Goal: Information Seeking & Learning: Learn about a topic

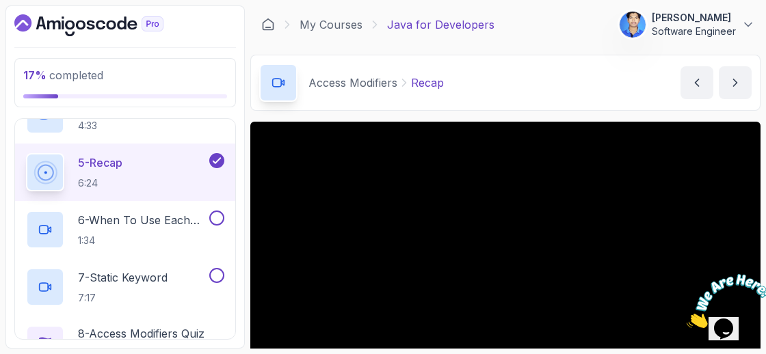
scroll to position [167, 0]
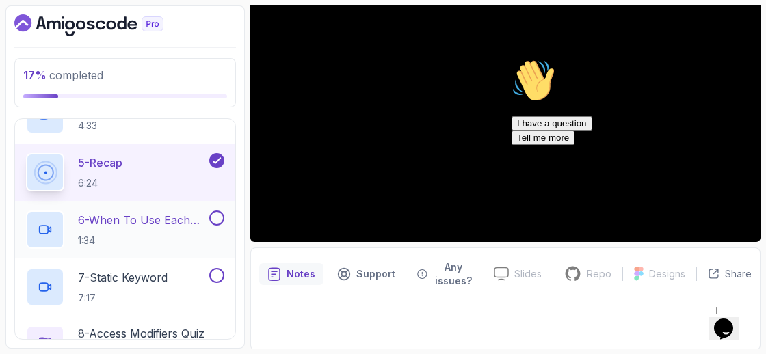
click at [208, 221] on div at bounding box center [216, 218] width 18 height 15
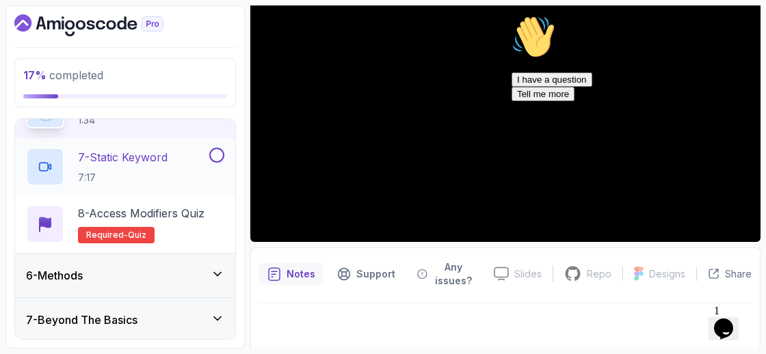
scroll to position [548, 0]
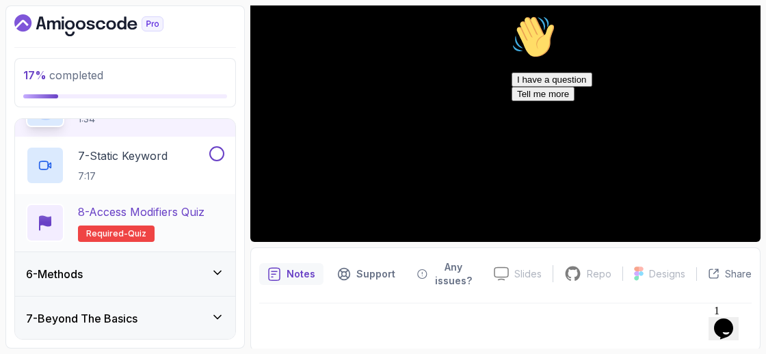
click at [155, 217] on h2 "8 - Access Modifiers Quiz Required- quiz" at bounding box center [141, 223] width 127 height 38
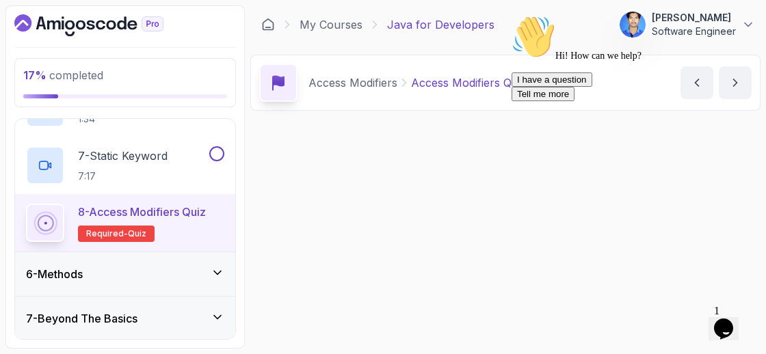
scroll to position [558, 0]
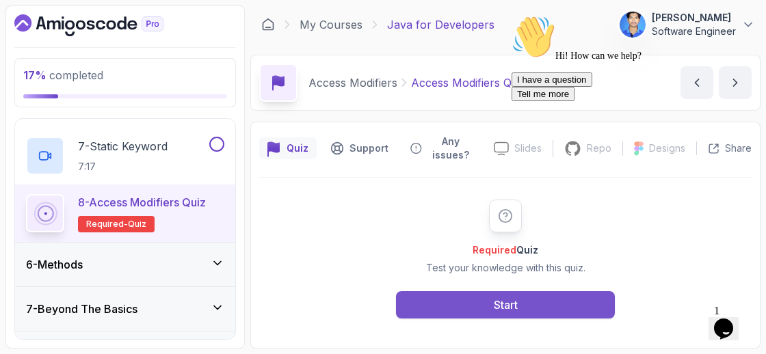
click at [466, 299] on button "Start" at bounding box center [505, 304] width 219 height 27
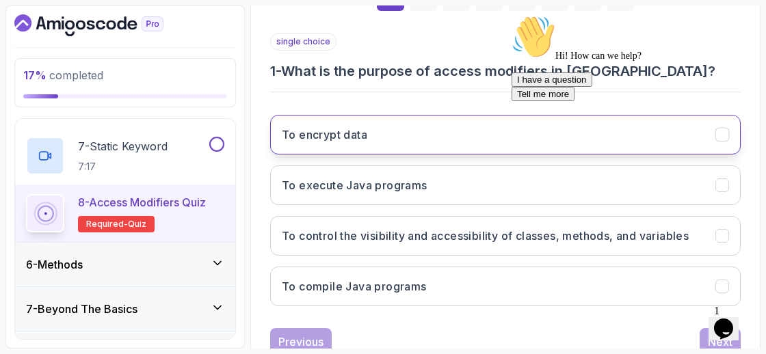
scroll to position [261, 0]
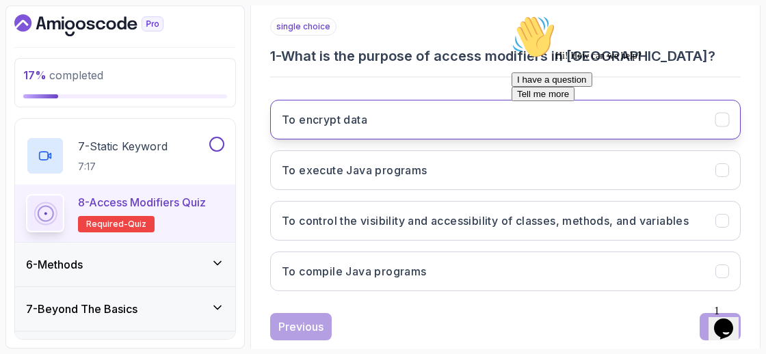
click at [447, 123] on button "To encrypt data" at bounding box center [505, 120] width 470 height 40
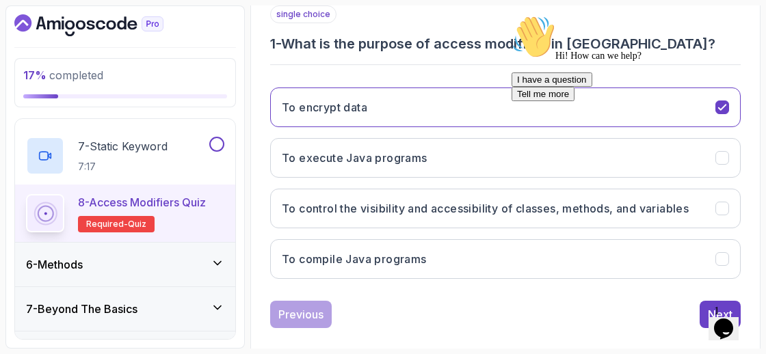
scroll to position [287, 0]
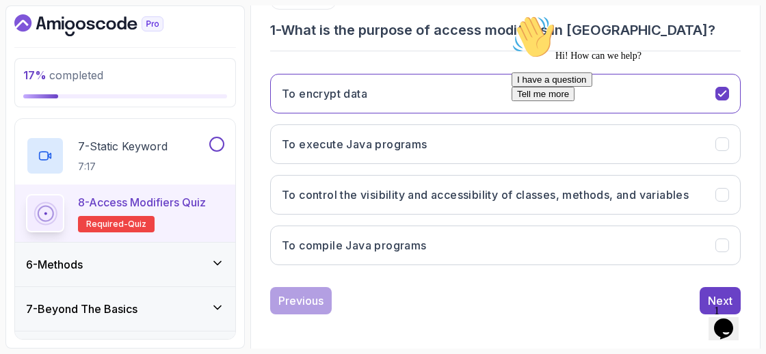
click at [511, 15] on icon "Chat attention grabber" at bounding box center [511, 15] width 0 height 0
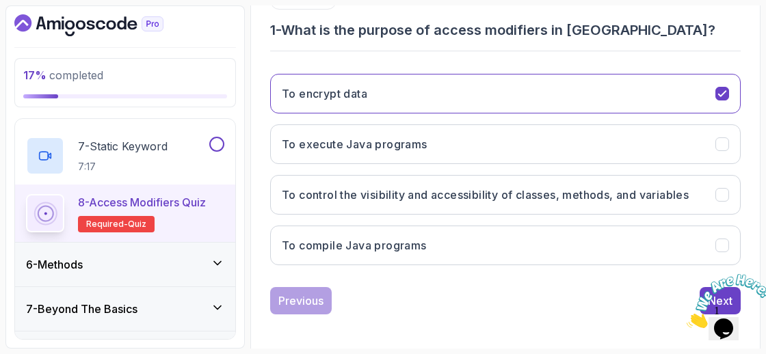
click at [687, 319] on icon "Close" at bounding box center [687, 325] width 0 height 12
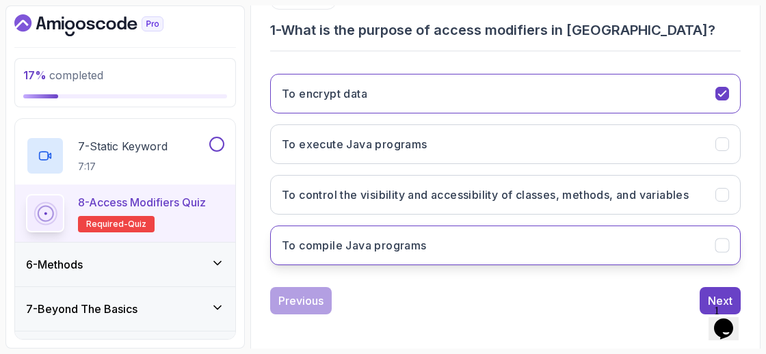
click at [663, 254] on button "To compile Java programs" at bounding box center [505, 246] width 470 height 40
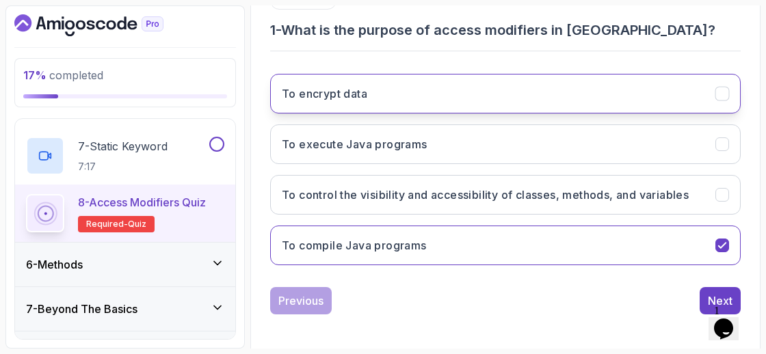
click at [725, 103] on button "To encrypt data" at bounding box center [505, 94] width 470 height 40
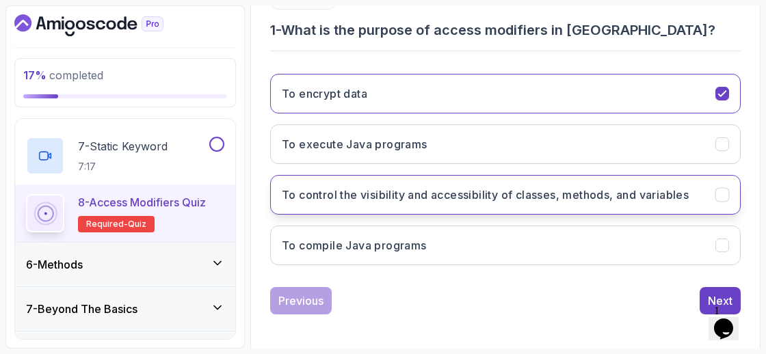
click at [715, 189] on div "To control the visibility and accessibility of classes, methods, and variables" at bounding box center [722, 195] width 14 height 14
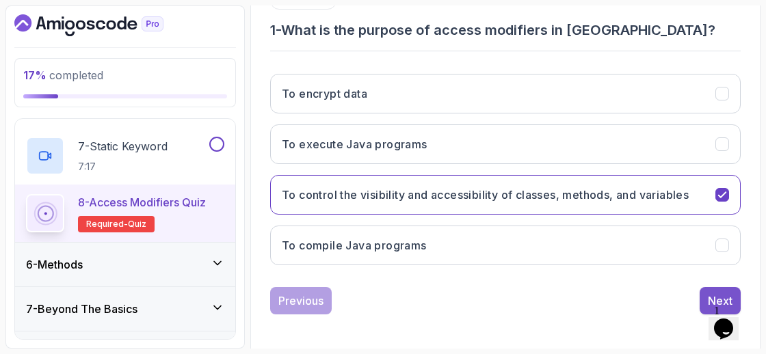
click at [712, 293] on div "Next" at bounding box center [720, 301] width 25 height 16
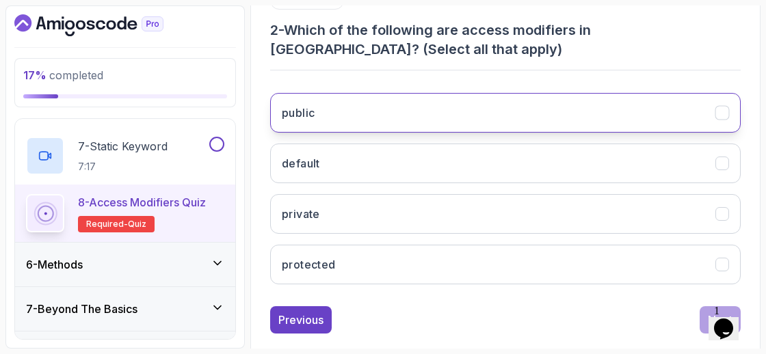
click at [557, 127] on button "public" at bounding box center [505, 113] width 470 height 40
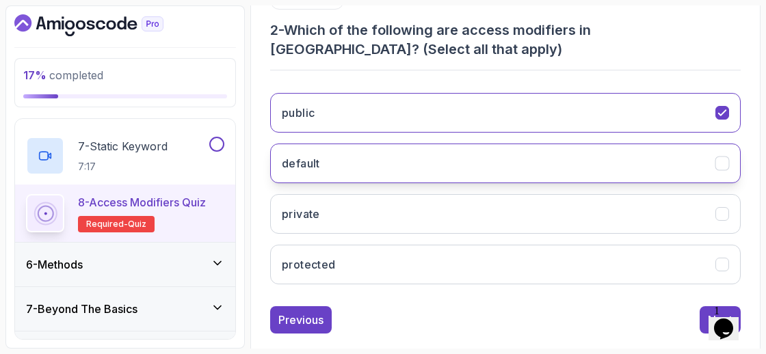
click at [527, 162] on button "default" at bounding box center [505, 164] width 470 height 40
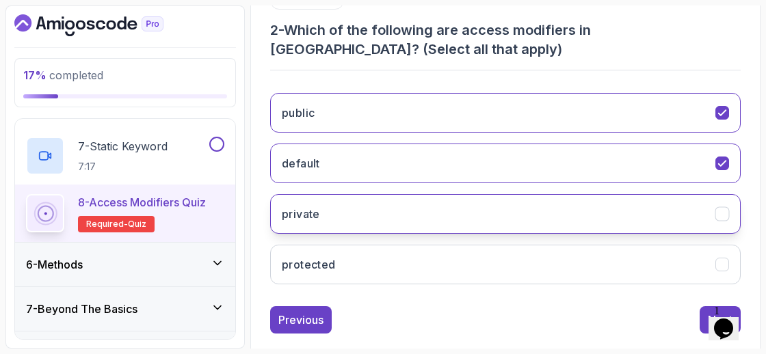
click at [494, 215] on button "private" at bounding box center [505, 214] width 470 height 40
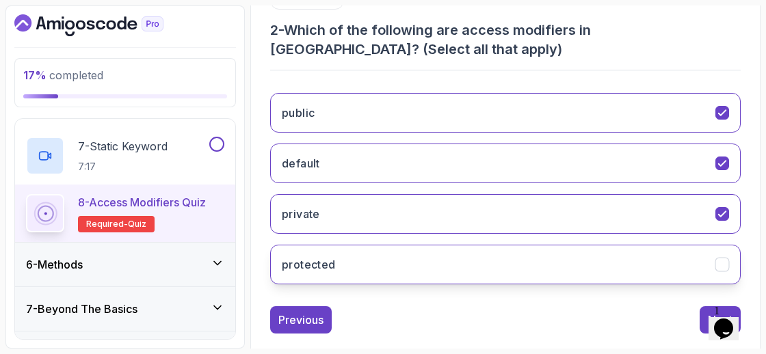
click at [528, 271] on button "protected" at bounding box center [505, 265] width 470 height 40
click at [655, 261] on button "protected" at bounding box center [505, 265] width 470 height 40
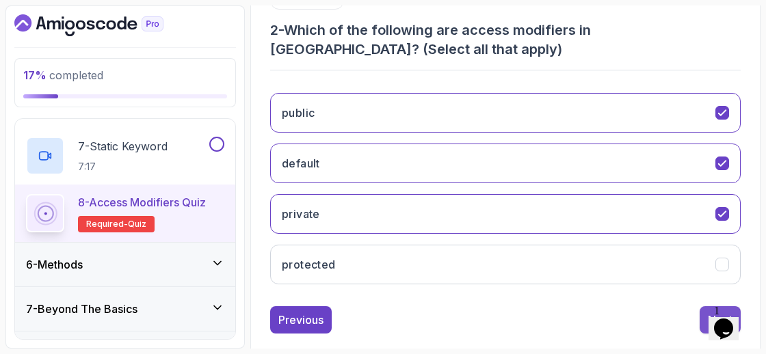
click at [704, 323] on button "Next" at bounding box center [720, 319] width 41 height 27
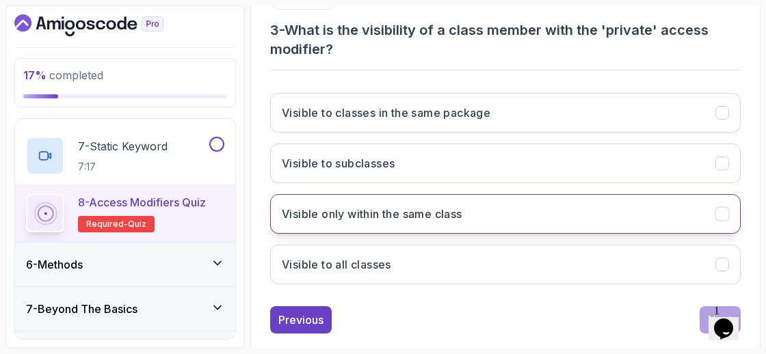
click at [462, 206] on h3 "Visible only within the same class" at bounding box center [372, 214] width 181 height 16
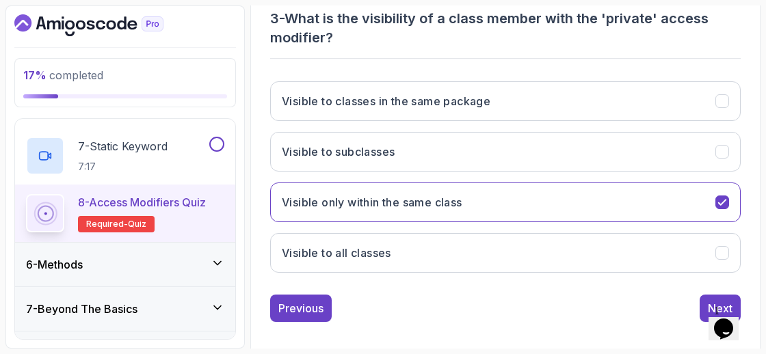
scroll to position [306, 0]
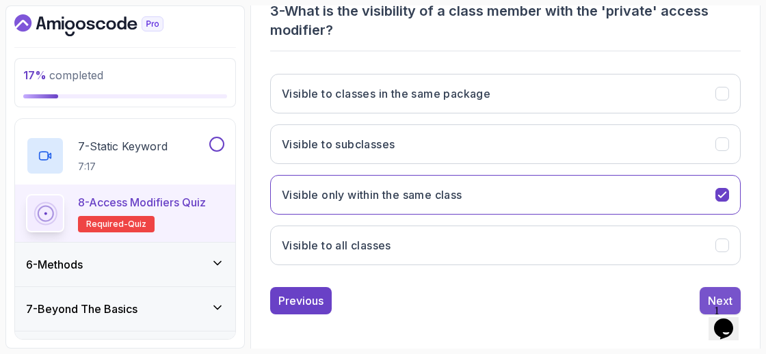
click at [727, 293] on div "Next" at bounding box center [720, 301] width 25 height 16
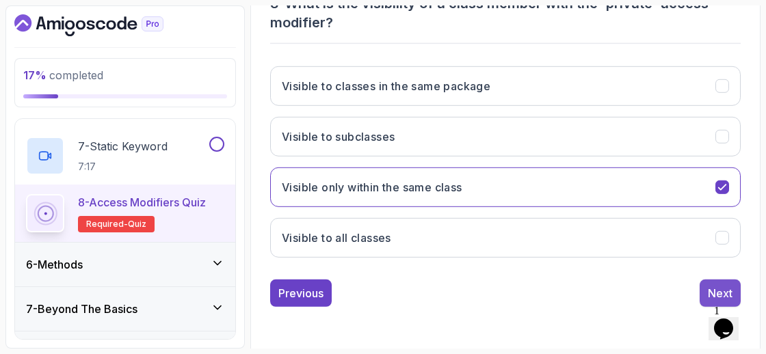
scroll to position [287, 0]
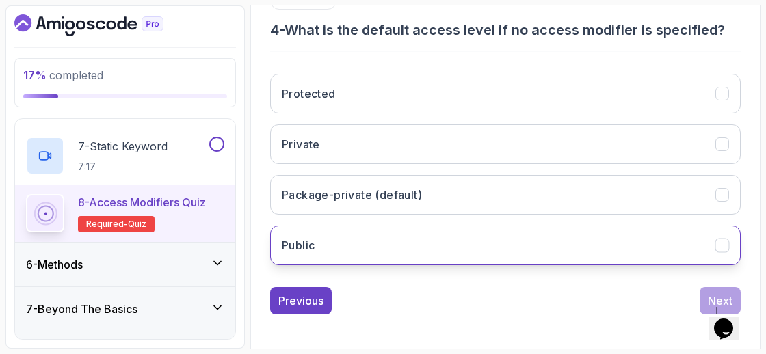
click at [568, 260] on button "Public" at bounding box center [505, 246] width 470 height 40
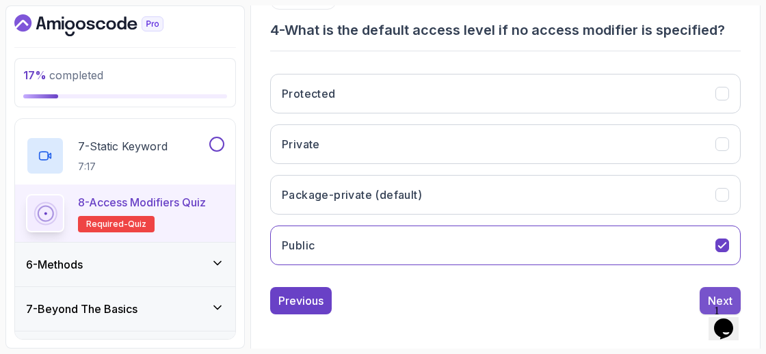
click at [712, 297] on div "Next" at bounding box center [720, 301] width 25 height 16
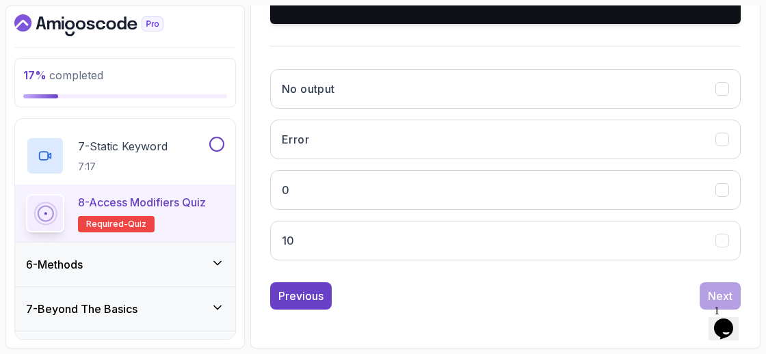
scroll to position [517, 0]
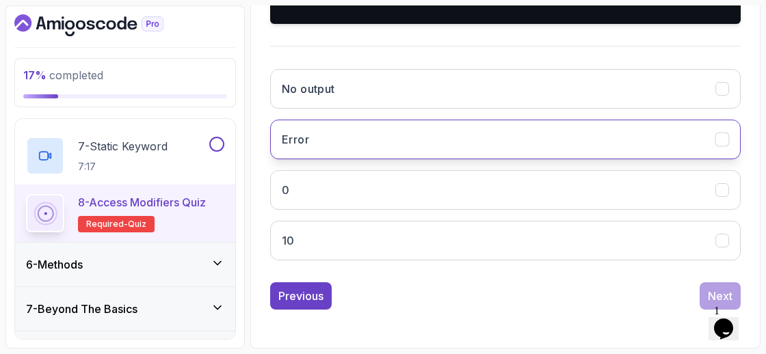
click at [440, 129] on button "Error" at bounding box center [505, 140] width 470 height 40
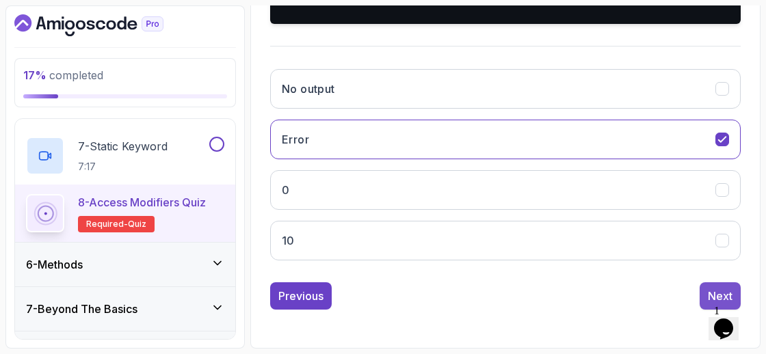
click at [706, 295] on button "Next" at bounding box center [720, 295] width 41 height 27
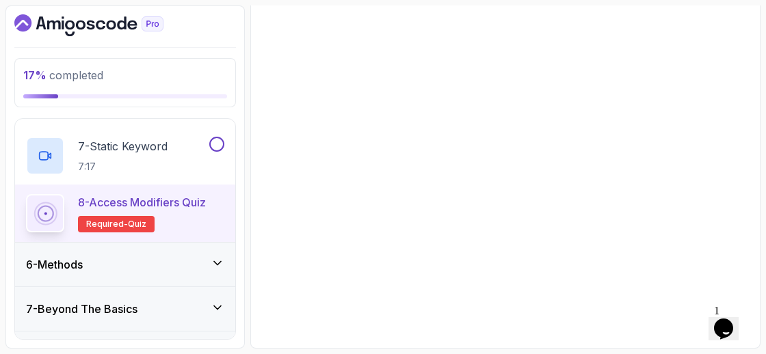
scroll to position [323, 0]
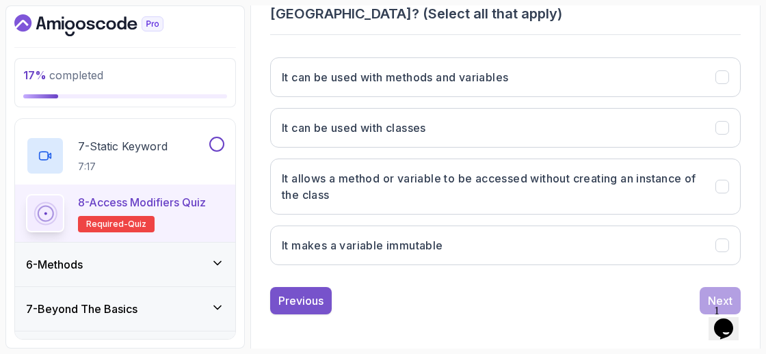
click at [305, 309] on button "Previous" at bounding box center [301, 300] width 62 height 27
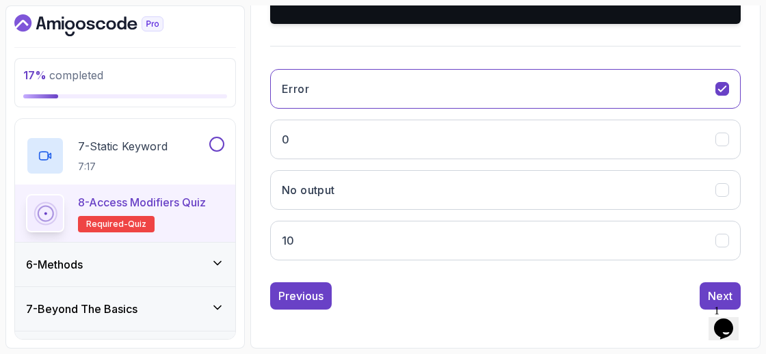
scroll to position [517, 0]
click at [708, 287] on button "Next" at bounding box center [720, 295] width 41 height 27
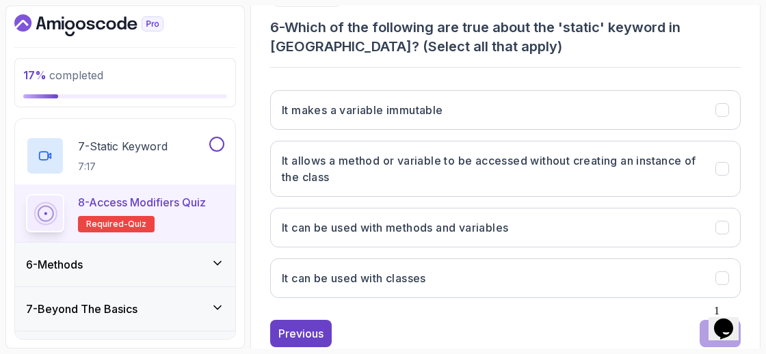
scroll to position [291, 0]
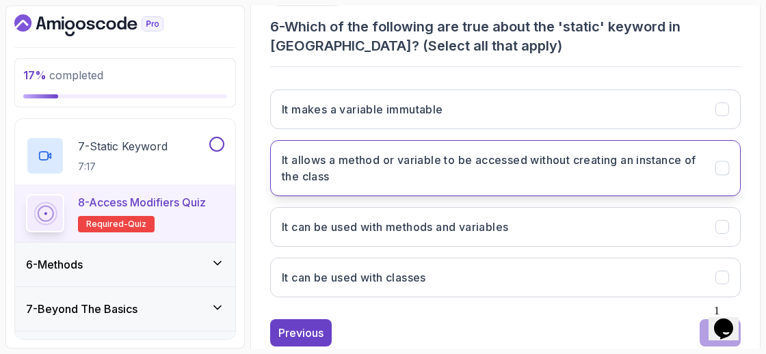
click at [588, 169] on h3 "It allows a method or variable to be accessed without creating an instance of t…" at bounding box center [490, 168] width 417 height 33
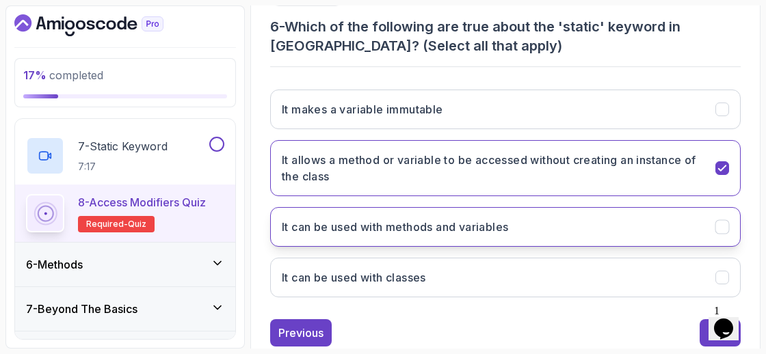
click at [617, 216] on button "It can be used with methods and variables" at bounding box center [505, 227] width 470 height 40
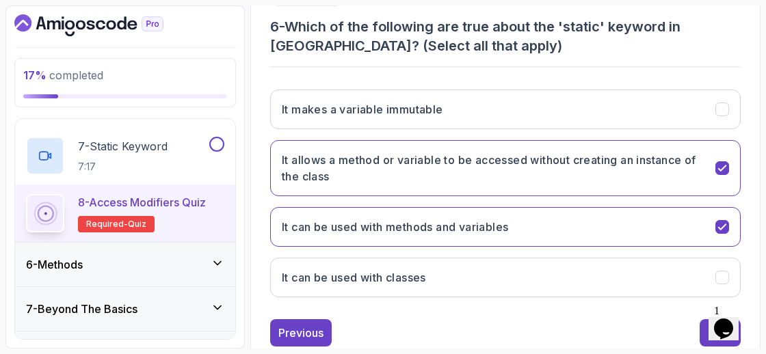
scroll to position [323, 0]
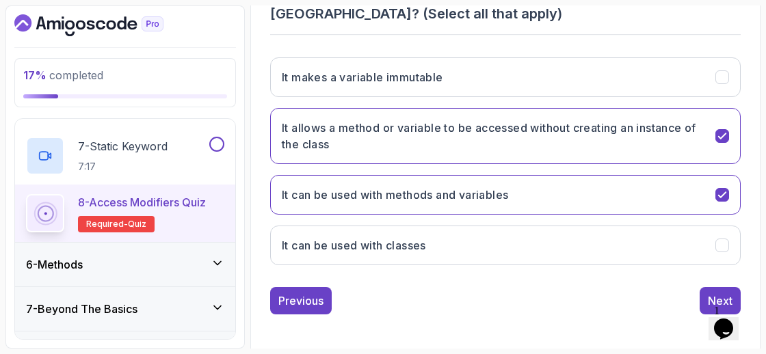
click at [714, 305] on div "1 Opens Chat This icon Opens the chat window." at bounding box center [730, 311] width 33 height 12
click at [713, 293] on div "Next" at bounding box center [720, 301] width 25 height 16
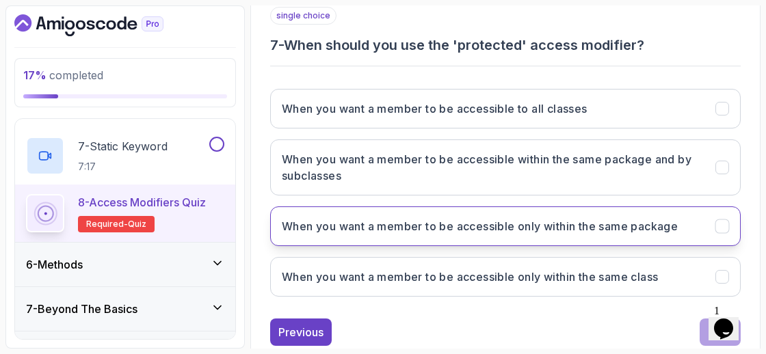
scroll to position [283, 0]
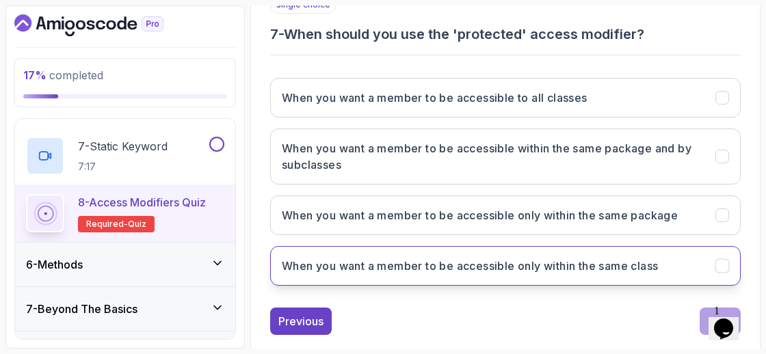
click at [550, 266] on h3 "When you want a member to be accessible only within the same class" at bounding box center [470, 266] width 376 height 16
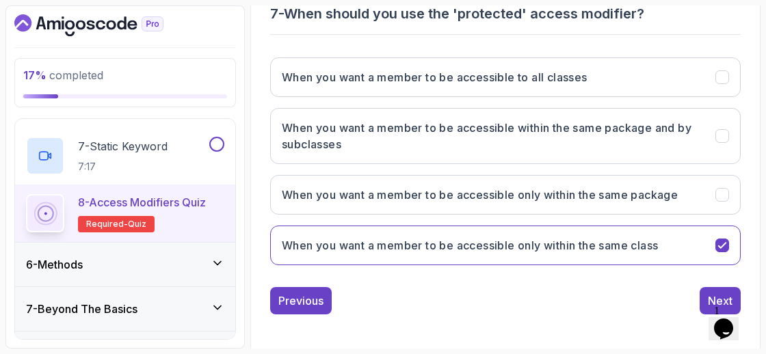
scroll to position [304, 0]
click at [723, 293] on div "Next" at bounding box center [720, 301] width 25 height 16
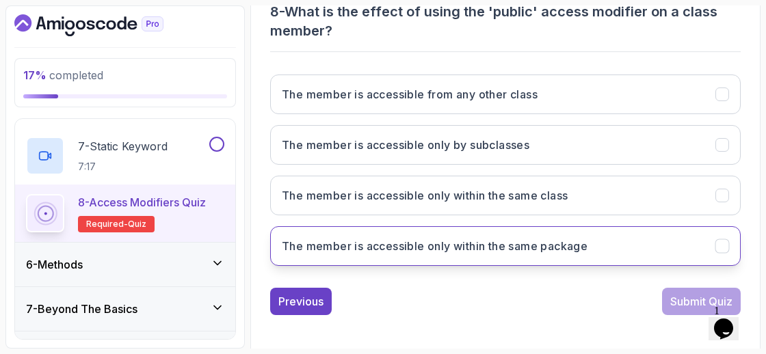
scroll to position [306, 0]
click at [591, 253] on button "The member is accessible only within the same package" at bounding box center [505, 246] width 470 height 40
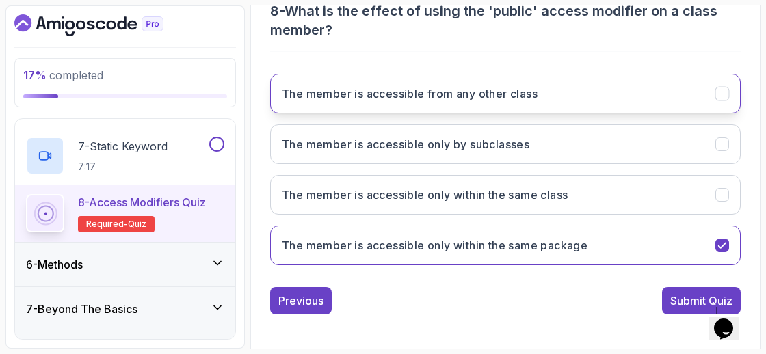
click at [676, 99] on button "The member is accessible from any other class" at bounding box center [505, 94] width 470 height 40
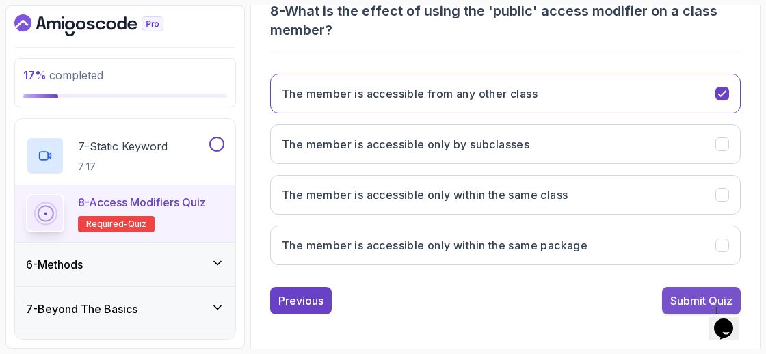
click at [689, 293] on div "Submit Quiz" at bounding box center [701, 301] width 62 height 16
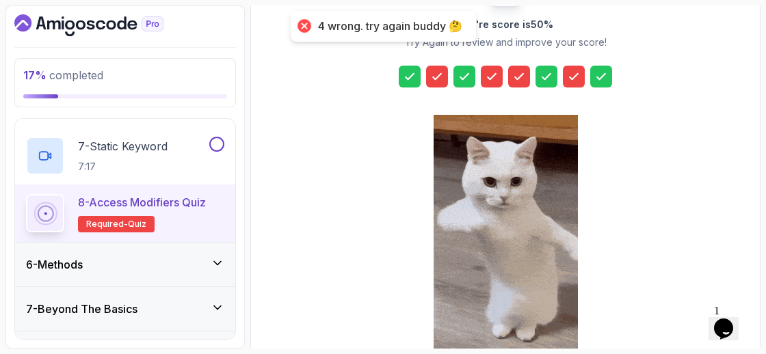
scroll to position [312, 0]
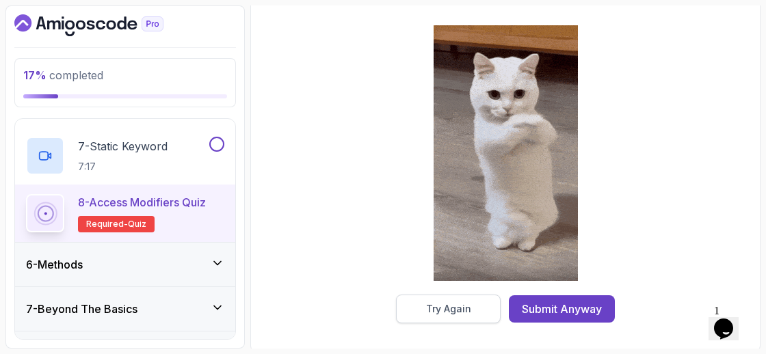
click at [449, 312] on div "Try Again" at bounding box center [448, 309] width 45 height 14
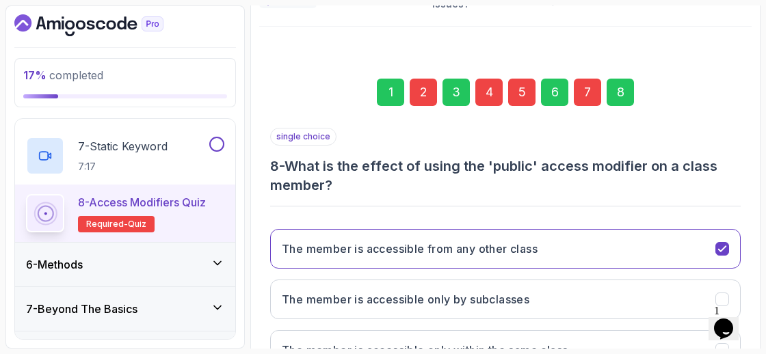
scroll to position [149, 0]
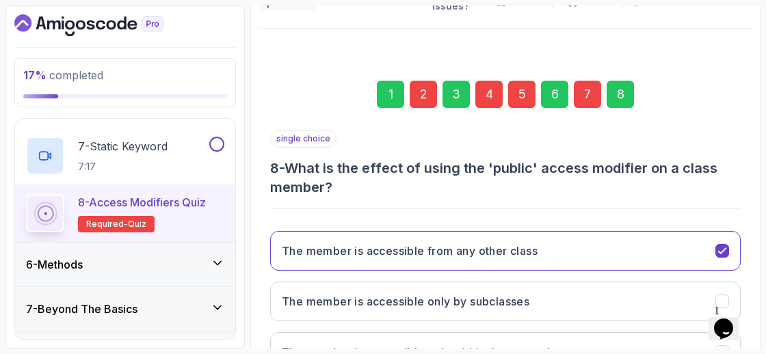
click at [431, 104] on div "2" at bounding box center [423, 94] width 27 height 27
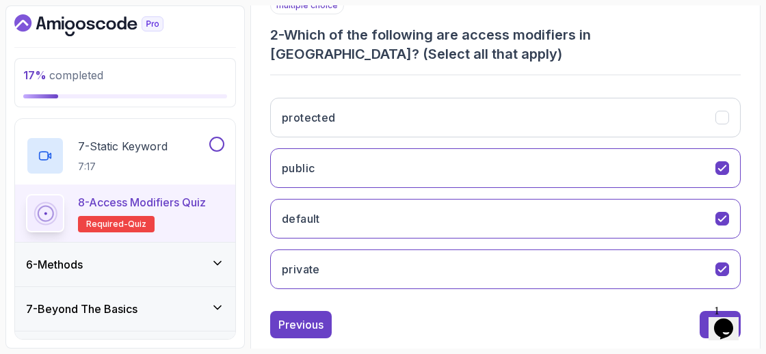
scroll to position [293, 0]
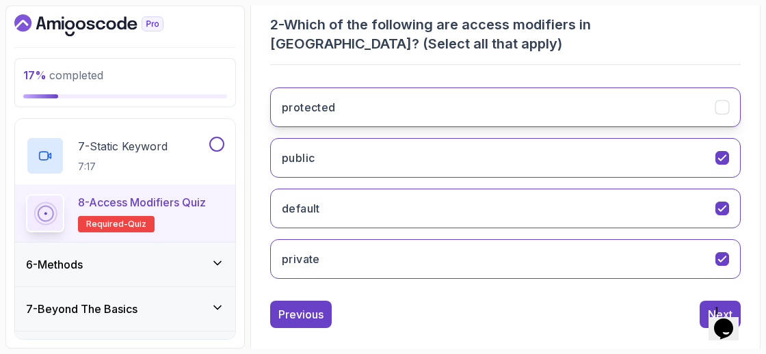
click at [713, 96] on button "protected" at bounding box center [505, 108] width 470 height 40
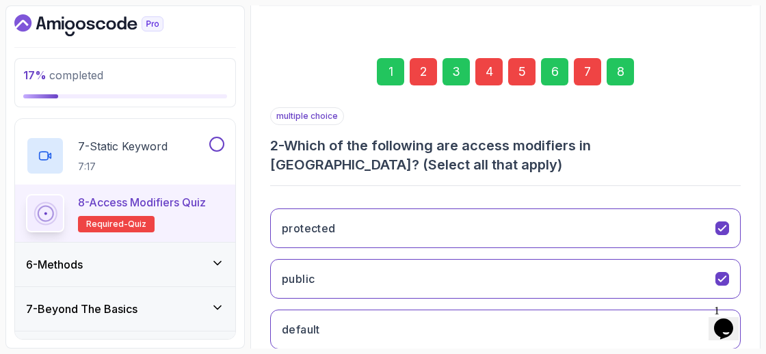
scroll to position [123, 0]
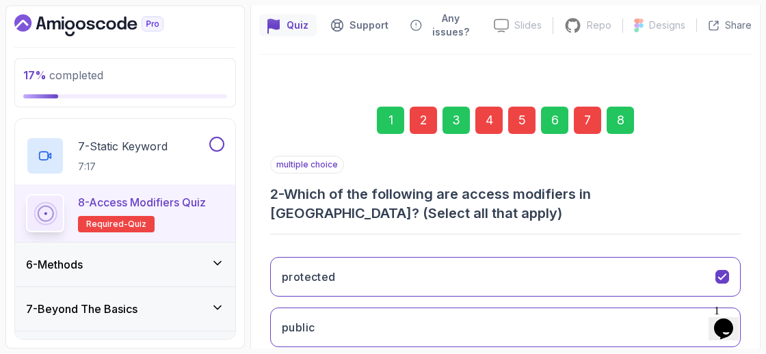
click at [488, 118] on div "4" at bounding box center [488, 120] width 27 height 27
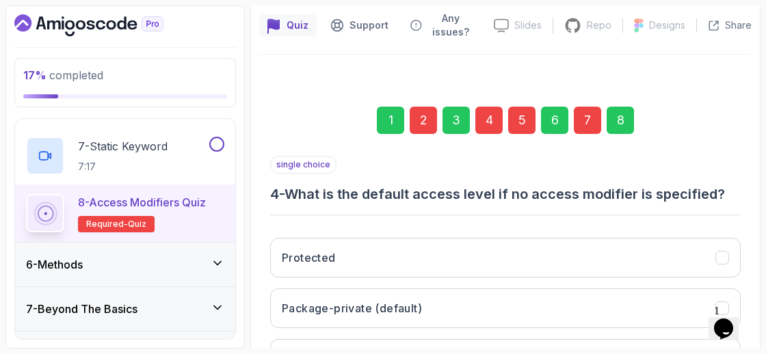
click at [429, 114] on div "2" at bounding box center [423, 120] width 27 height 27
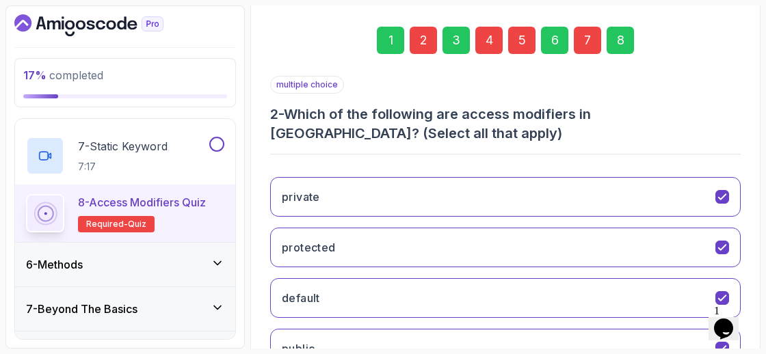
scroll to position [217, 0]
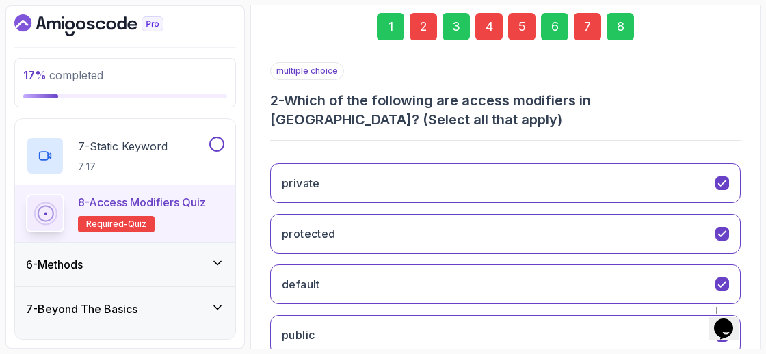
click at [489, 20] on div "4" at bounding box center [488, 26] width 27 height 27
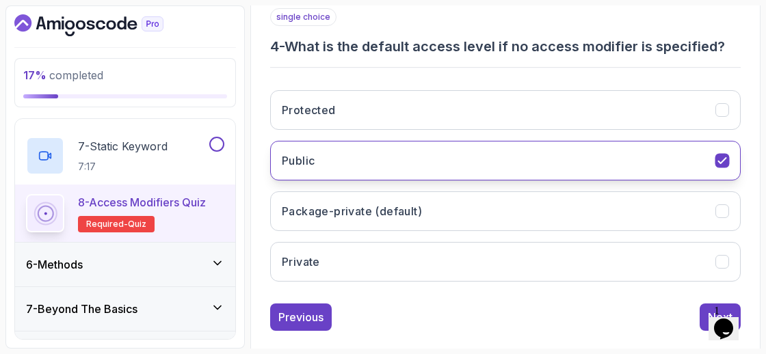
scroll to position [284, 0]
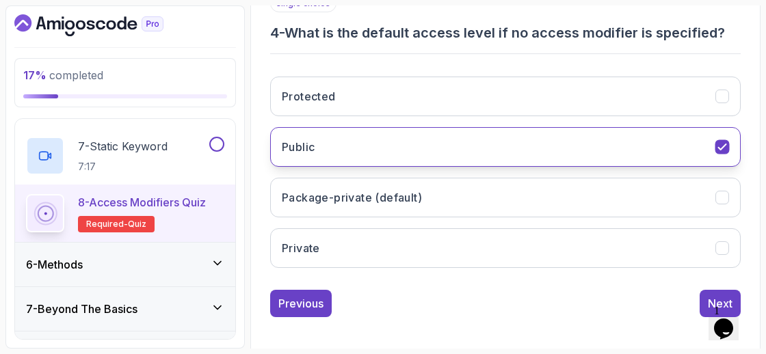
click at [604, 204] on button "Package-private (default)" at bounding box center [505, 198] width 470 height 40
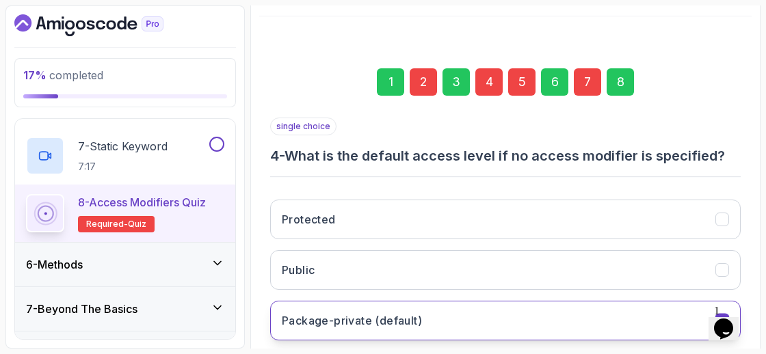
scroll to position [144, 0]
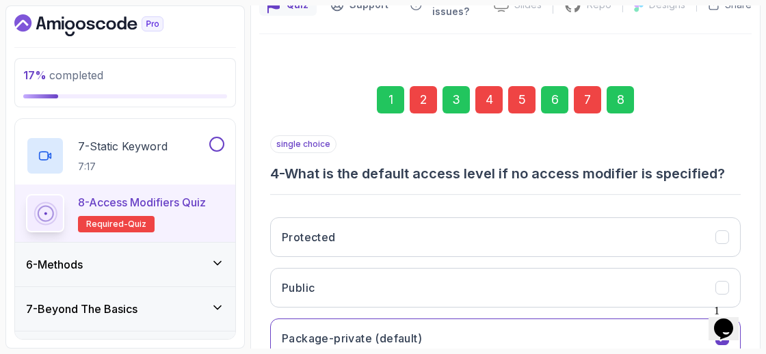
click at [526, 96] on div "5" at bounding box center [521, 99] width 27 height 27
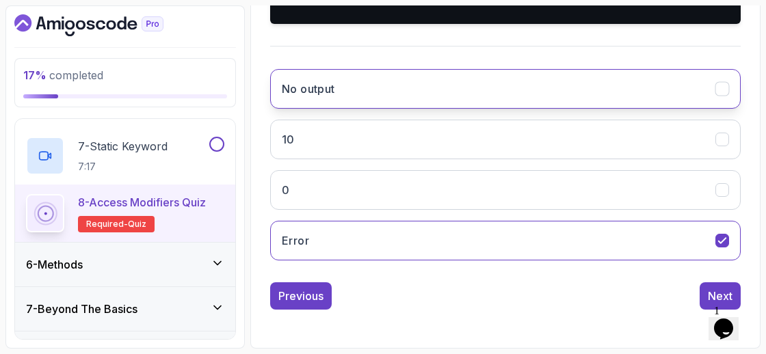
scroll to position [458, 0]
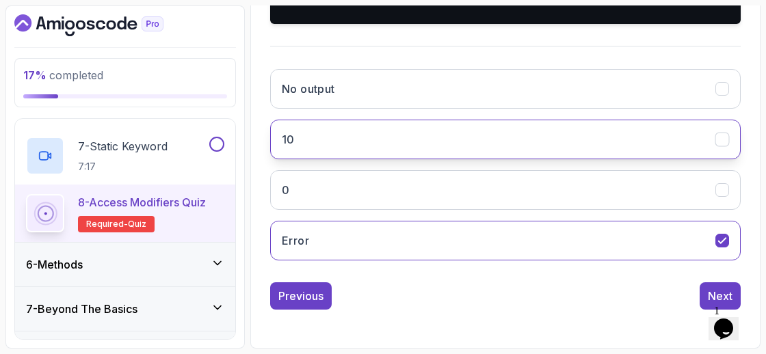
click at [437, 159] on button "10" at bounding box center [505, 140] width 470 height 40
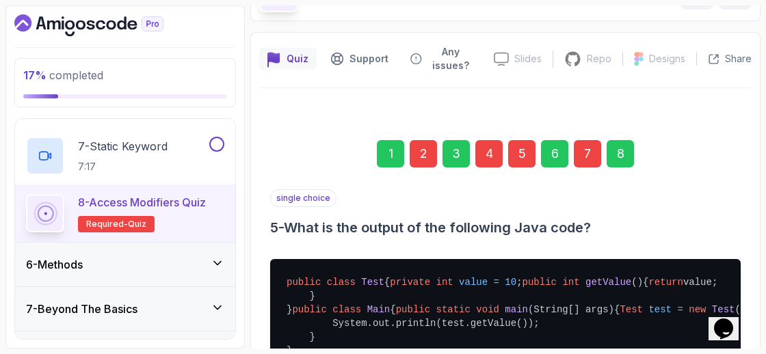
scroll to position [89, 0]
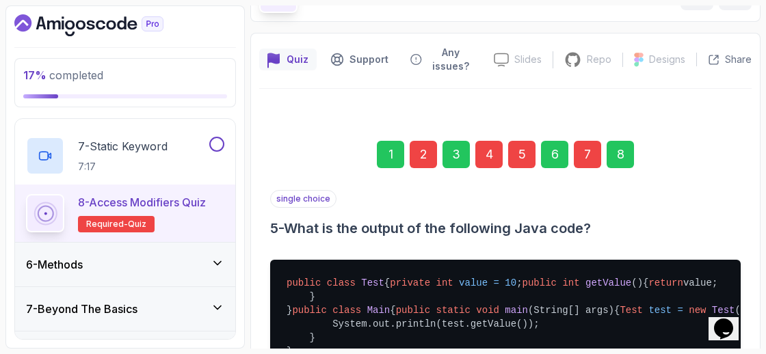
click at [582, 154] on div "7" at bounding box center [587, 154] width 27 height 27
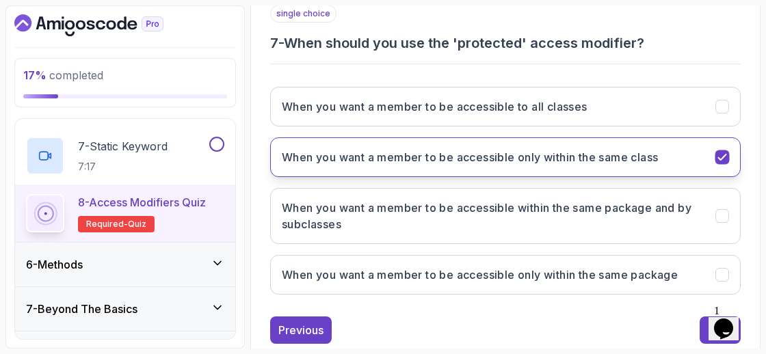
scroll to position [304, 0]
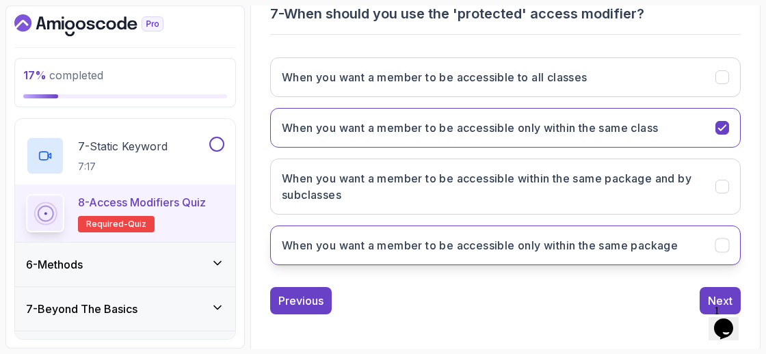
click at [559, 244] on h3 "When you want a member to be accessible only within the same package" at bounding box center [480, 245] width 396 height 16
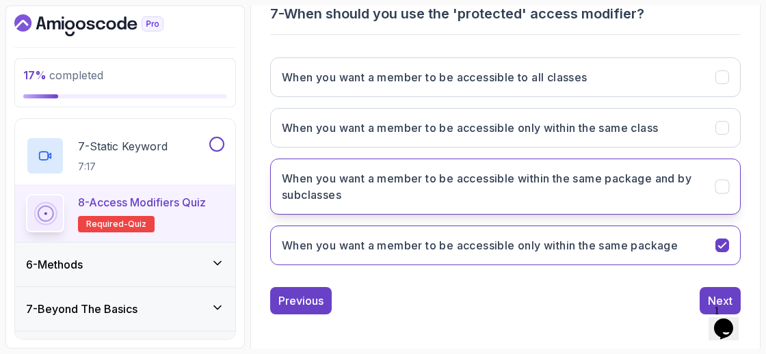
click at [623, 210] on button "When you want a member to be accessible within the same package and by subclass…" at bounding box center [505, 187] width 470 height 56
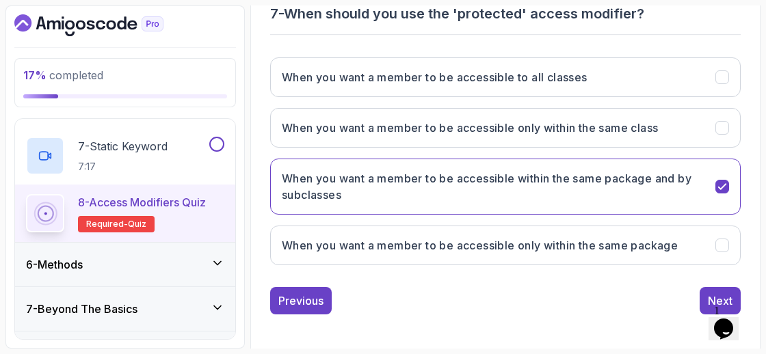
scroll to position [63, 0]
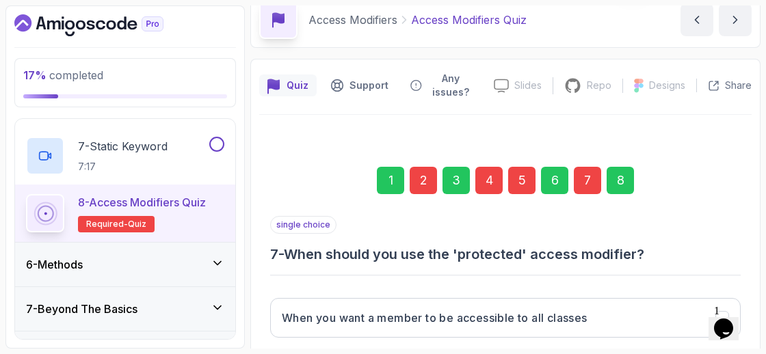
click at [613, 185] on div "8" at bounding box center [620, 180] width 27 height 27
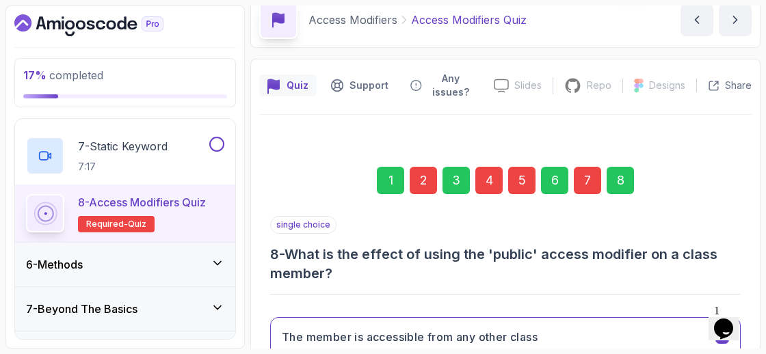
scroll to position [306, 0]
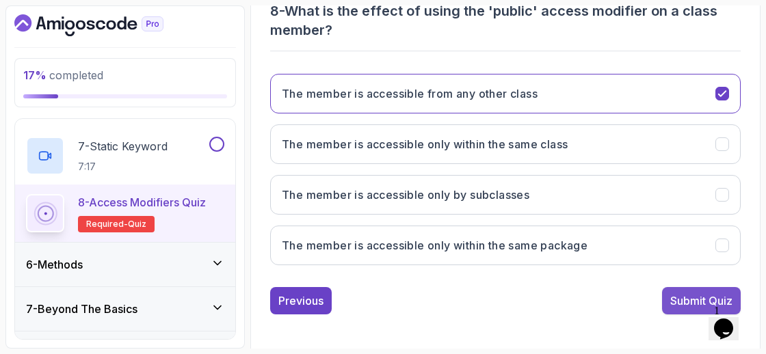
click at [704, 304] on button "Submit Quiz" at bounding box center [701, 300] width 79 height 27
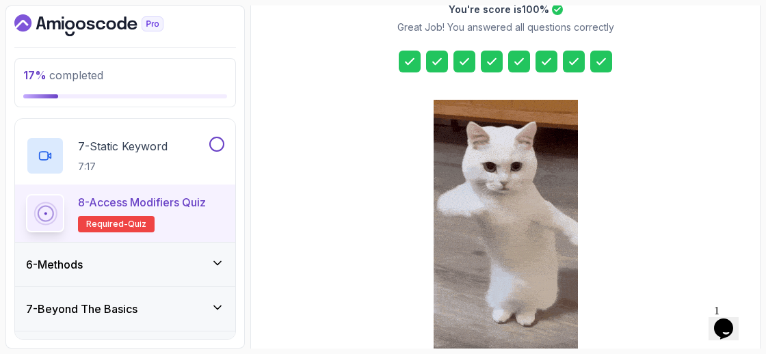
scroll to position [312, 0]
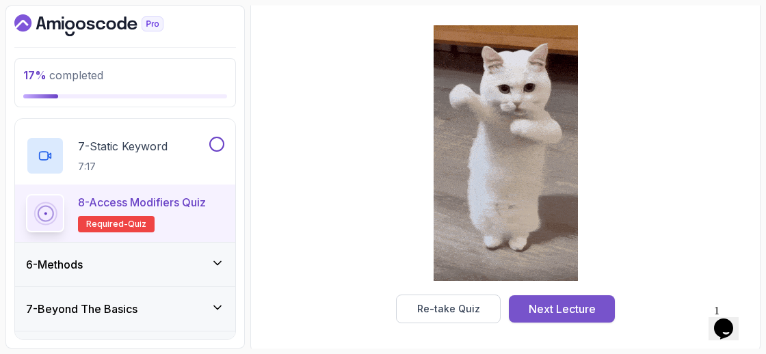
click at [555, 305] on div "Next Lecture" at bounding box center [562, 309] width 67 height 16
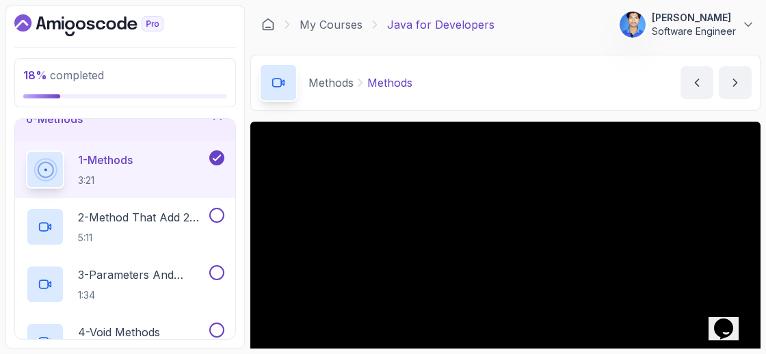
scroll to position [246, 0]
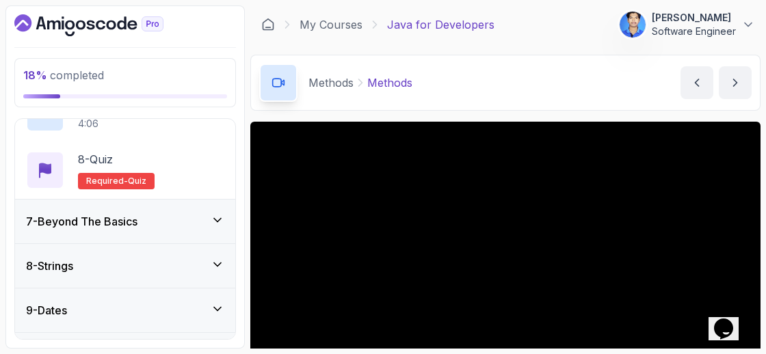
click at [218, 213] on icon at bounding box center [218, 220] width 14 height 14
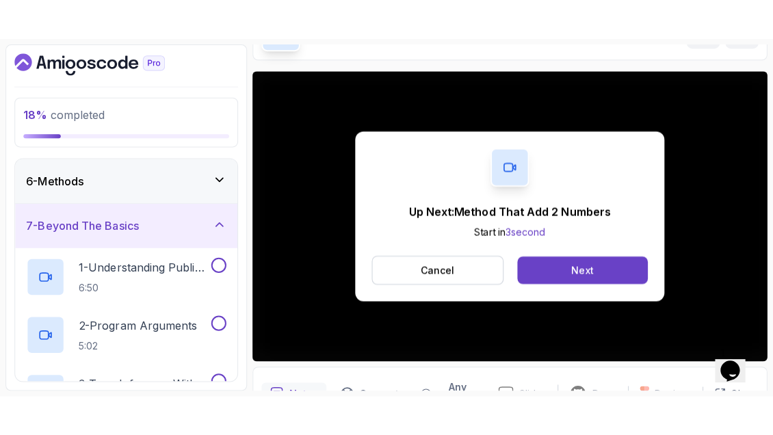
scroll to position [164, 0]
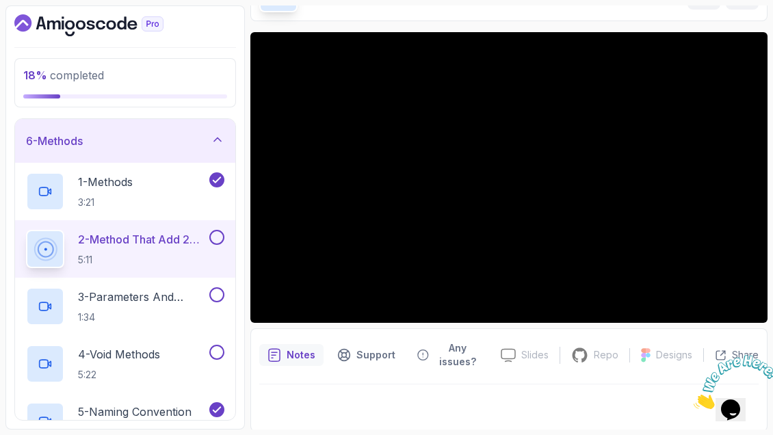
scroll to position [164, 0]
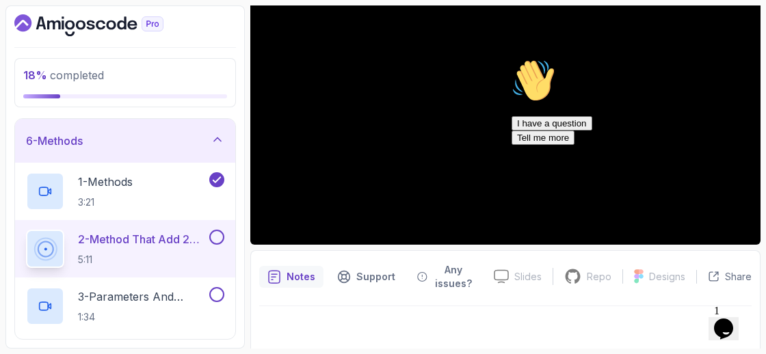
click at [511, 59] on icon "Chat attention grabber" at bounding box center [511, 59] width 0 height 0
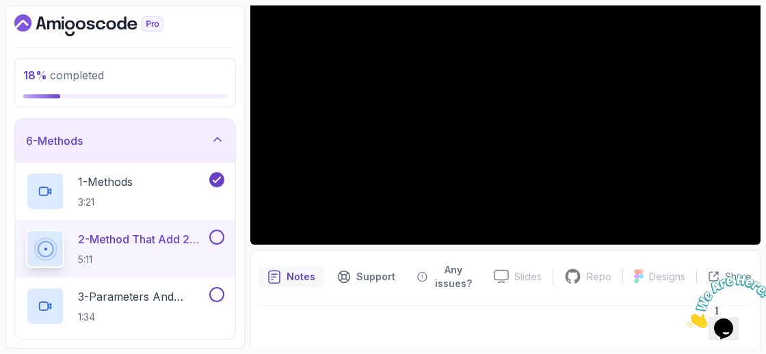
click at [728, 328] on img at bounding box center [729, 301] width 85 height 54
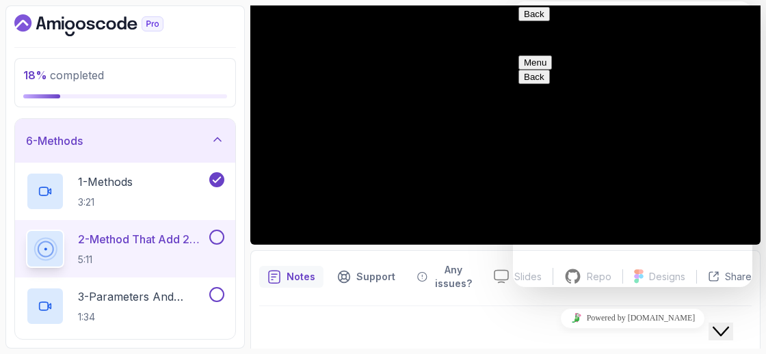
click at [728, 327] on icon "$i18n('chat', 'chat_widget')" at bounding box center [721, 332] width 16 height 10
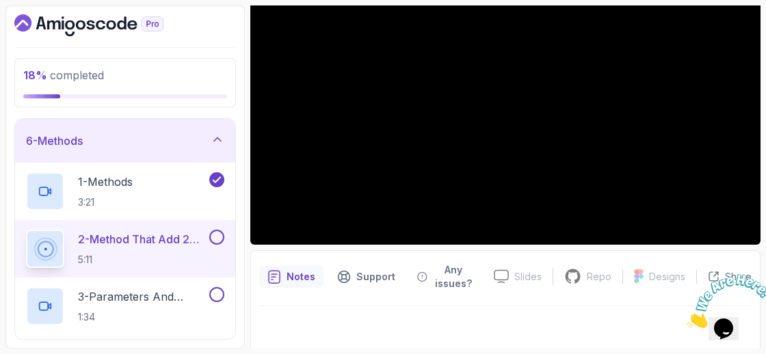
click at [687, 319] on icon "Close" at bounding box center [687, 325] width 0 height 12
click at [303, 263] on button "Notes" at bounding box center [291, 277] width 64 height 36
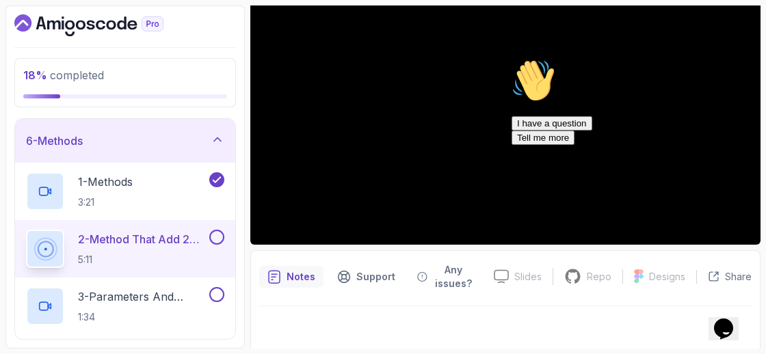
click at [304, 274] on p "Notes" at bounding box center [301, 277] width 29 height 14
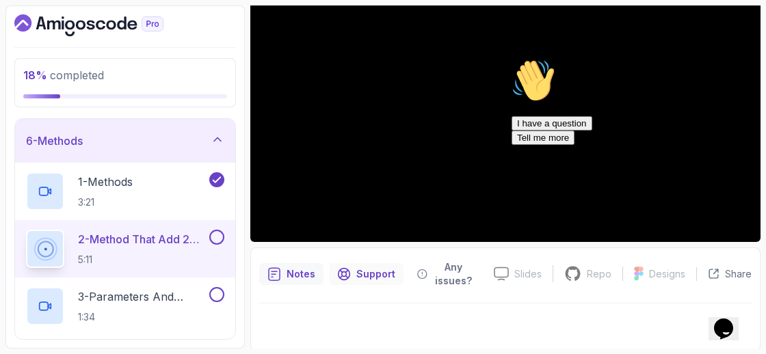
click at [399, 271] on div "Support" at bounding box center [366, 274] width 75 height 22
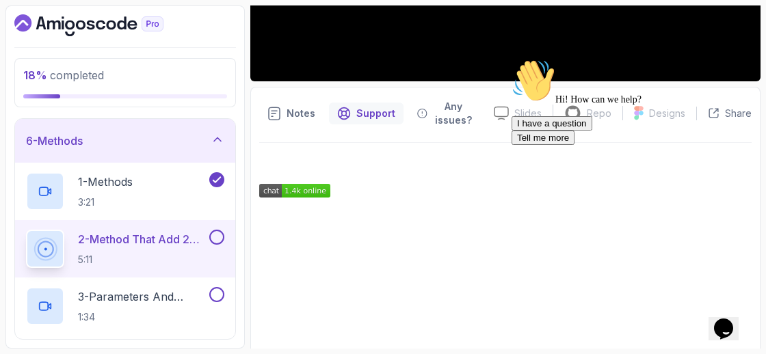
scroll to position [429, 0]
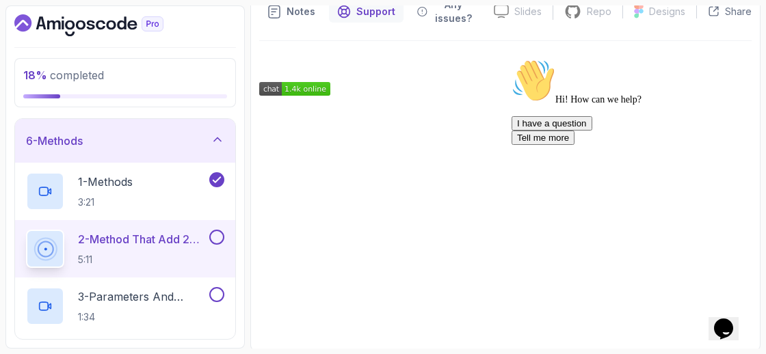
click at [511, 59] on icon "Chat attention grabber" at bounding box center [511, 59] width 0 height 0
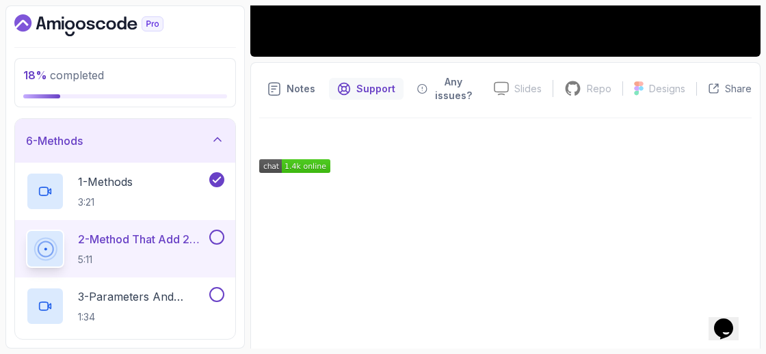
scroll to position [325, 0]
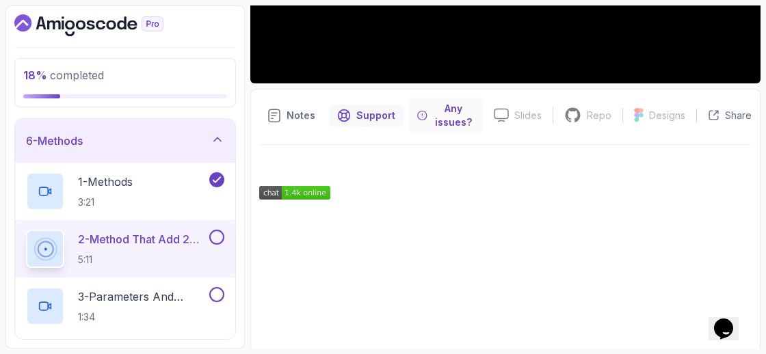
click at [453, 111] on p "Any issues?" at bounding box center [454, 115] width 42 height 27
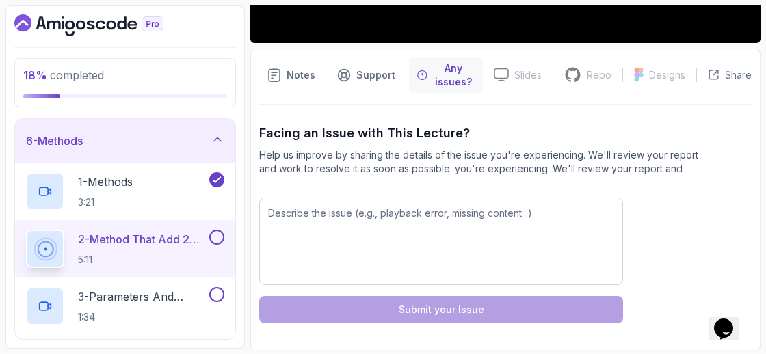
scroll to position [367, 0]
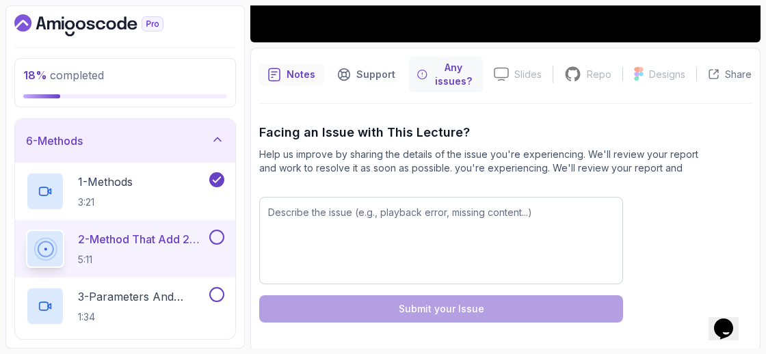
click at [302, 78] on p "Notes" at bounding box center [301, 75] width 29 height 14
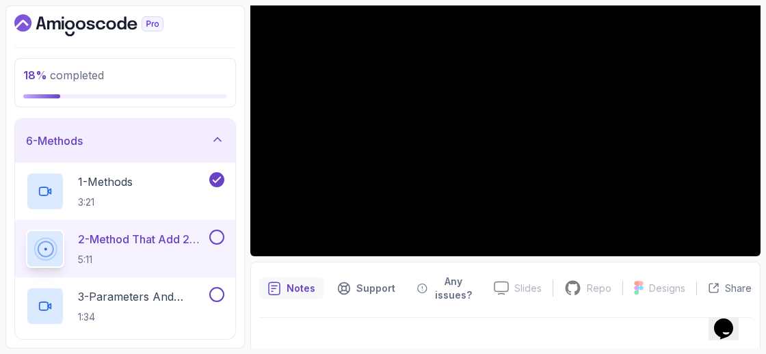
scroll to position [167, 0]
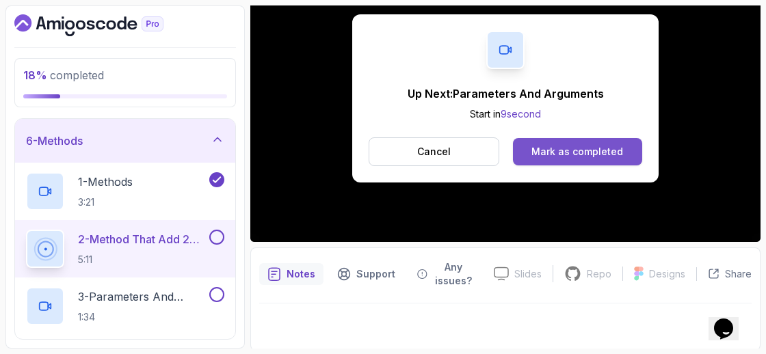
click at [550, 148] on div "Mark as completed" at bounding box center [577, 152] width 92 height 14
